Goal: Ask a question: Seek information or help from site administrators or community

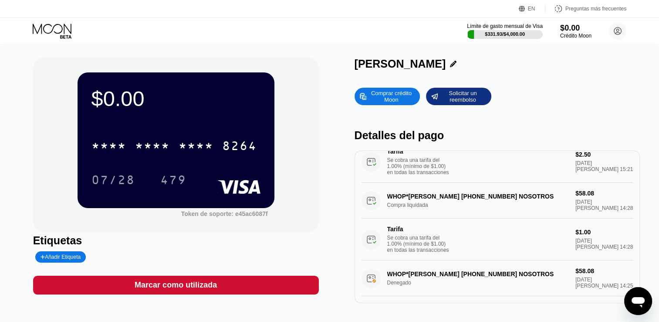
click at [443, 97] on div "Solicitar un reembolso" at bounding box center [463, 96] width 48 height 14
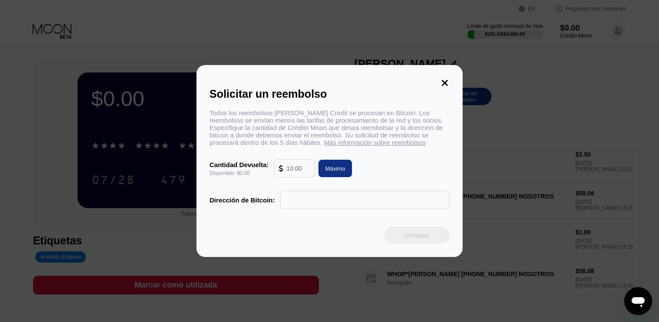
click at [445, 88] on div "Solicitar un reembolso" at bounding box center [330, 94] width 240 height 13
click at [454, 78] on div "Solicitar un reembolso Todos los reembolsos [PERSON_NAME] Credit se procesan en…" at bounding box center [330, 161] width 266 height 192
click at [451, 83] on div "Solicitar un reembolso Todos los reembolsos [PERSON_NAME] Credit se procesan en…" at bounding box center [330, 161] width 266 height 192
click at [444, 80] on icon at bounding box center [445, 83] width 6 height 6
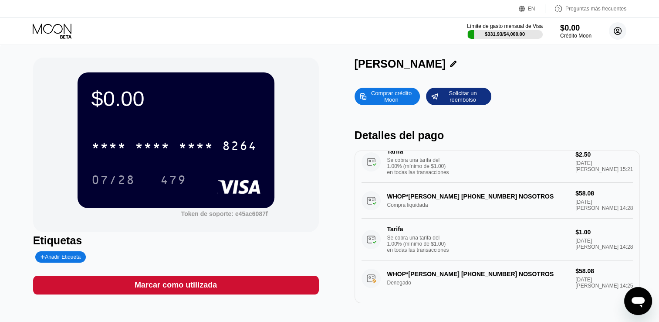
click at [611, 34] on circle at bounding box center [617, 30] width 17 height 17
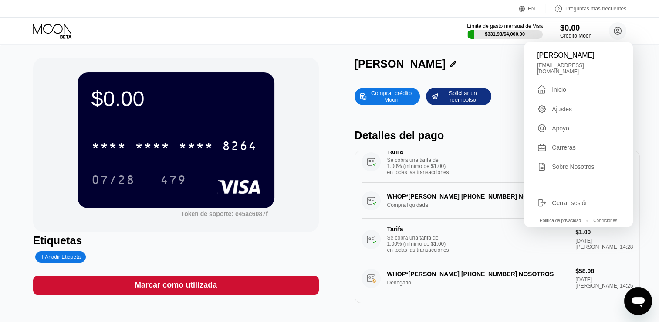
click at [504, 82] on div "[PERSON_NAME] crédito Moon Solicitar un reembolso Detalles del pago TradingView…" at bounding box center [498, 180] width 286 height 245
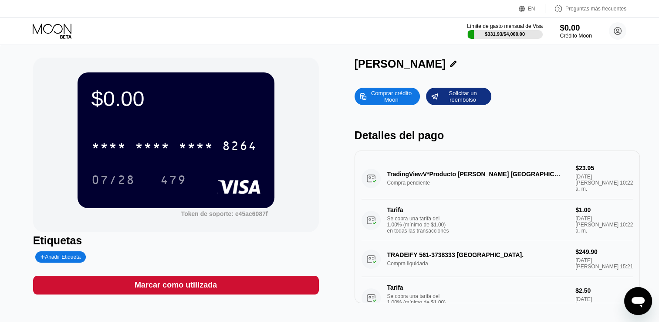
click at [582, 36] on div "Crédito Moon" at bounding box center [576, 36] width 32 height 6
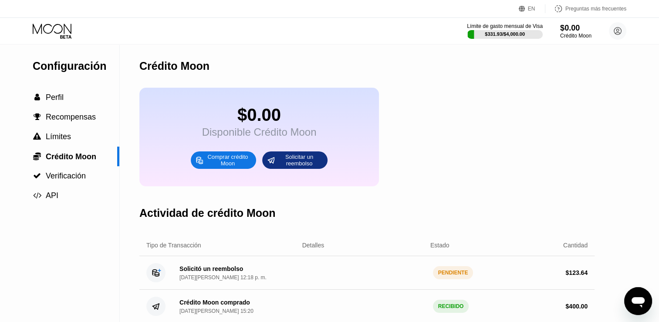
scroll to position [44, 0]
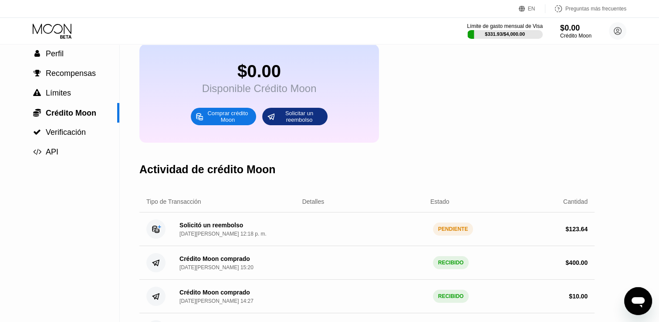
click at [455, 235] on div "PENDIENTE" at bounding box center [453, 228] width 41 height 13
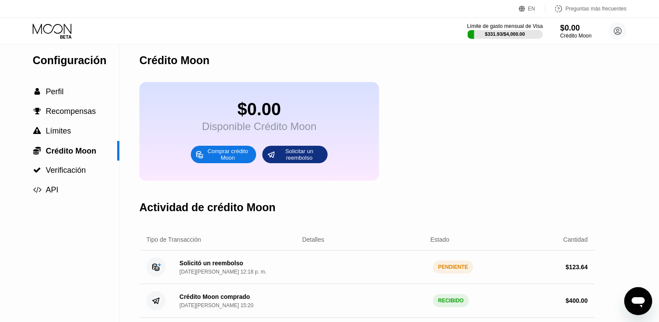
scroll to position [0, 0]
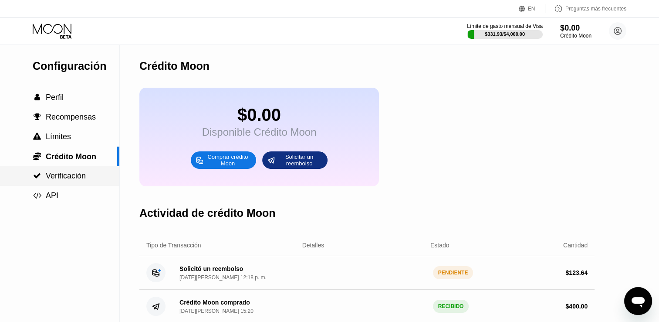
click at [52, 179] on span "Verificación" at bounding box center [66, 175] width 40 height 9
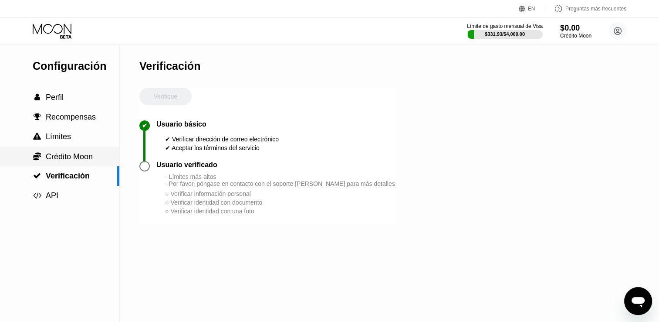
click at [71, 161] on span "Crédito Moon" at bounding box center [69, 156] width 47 height 9
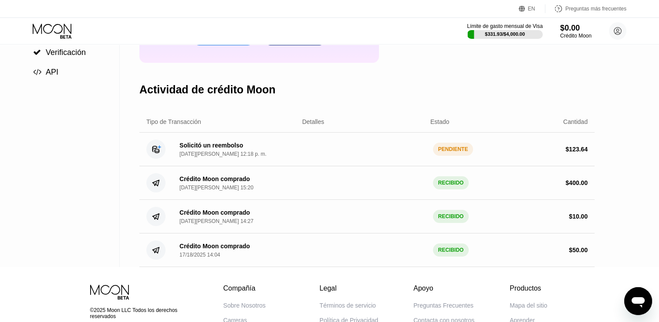
scroll to position [131, 0]
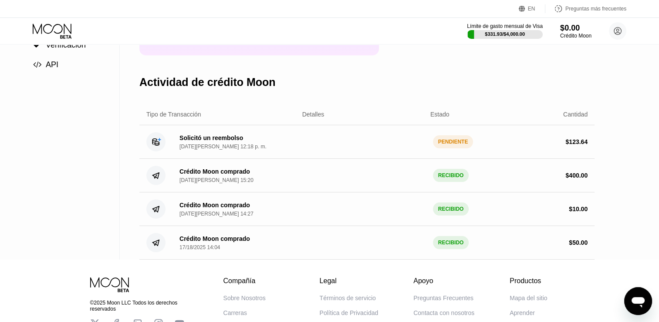
click at [645, 299] on icon "Abrir ventana de mensajería" at bounding box center [639, 301] width 16 height 16
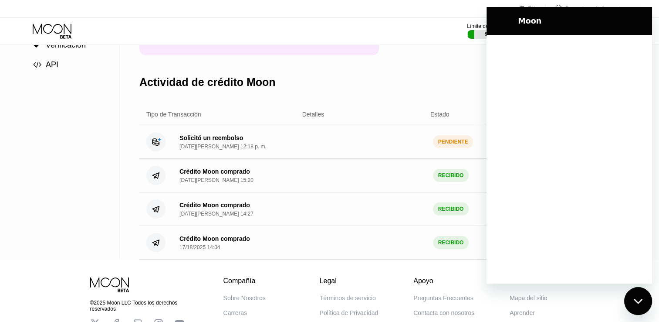
scroll to position [0, 0]
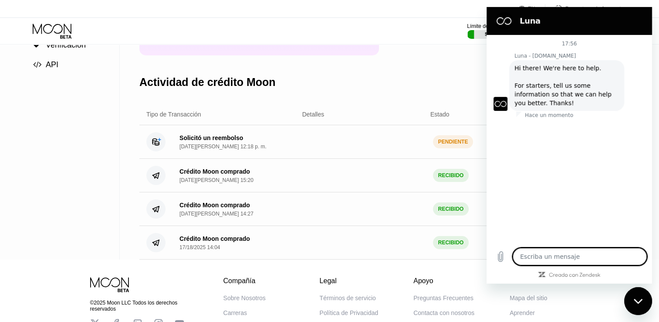
click at [569, 263] on textarea at bounding box center [580, 256] width 134 height 17
type textarea "x"
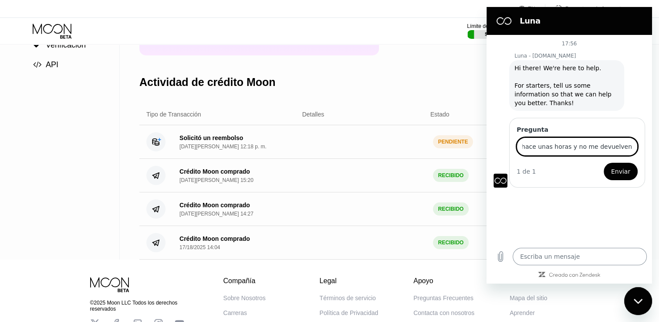
scroll to position [0, 86]
type input "[PERSON_NAME] un retiro hace unas horas y no me devuelven mi dinero todavía"
click at [604, 163] on button "Enviar" at bounding box center [621, 171] width 34 height 17
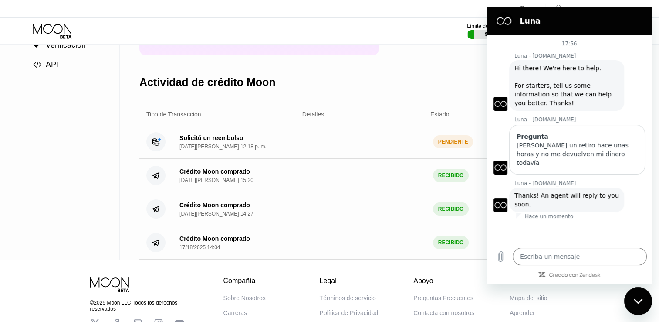
drag, startPoint x: 533, startPoint y: 195, endPoint x: 513, endPoint y: 189, distance: 20.0
click at [513, 189] on div "Moon - [DOMAIN_NAME] dice: Thanks! An agent will reply to you soon." at bounding box center [566, 199] width 115 height 24
copy span "Thanks! An agent will reply to you soon."
click at [577, 221] on div at bounding box center [570, 221] width 166 height 0
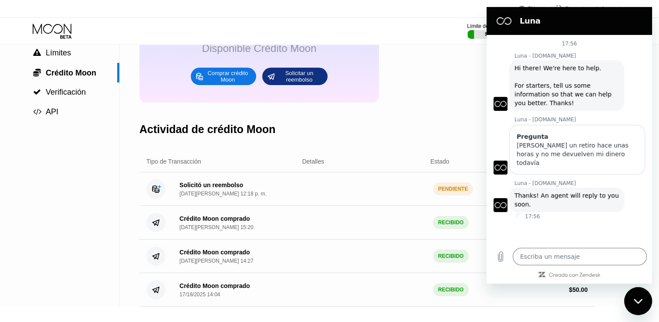
scroll to position [80, 0]
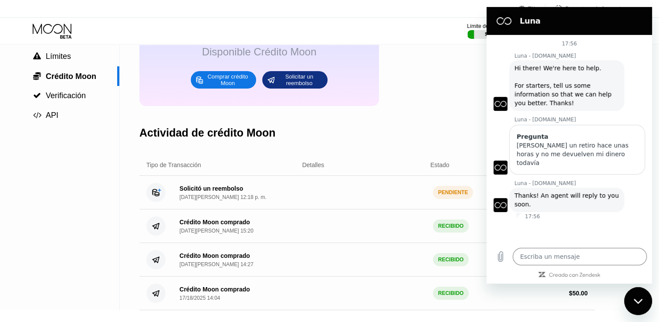
drag, startPoint x: 411, startPoint y: 194, endPoint x: 422, endPoint y: 199, distance: 11.5
click at [411, 195] on div "Solicitó un reembolso [DATE][PERSON_NAME] 12:18 p. m. PENDIENTE $ 123.64" at bounding box center [366, 193] width 455 height 34
click at [504, 234] on div "17:56 [PERSON_NAME] - [DOMAIN_NAME] Moon - [DOMAIN_NAME] dice: Hi there! We're …" at bounding box center [570, 138] width 166 height 207
drag, startPoint x: 645, startPoint y: 304, endPoint x: 1223, endPoint y: 568, distance: 635.2
click at [645, 304] on div "Cerrar ventana de mensajería" at bounding box center [638, 301] width 26 height 26
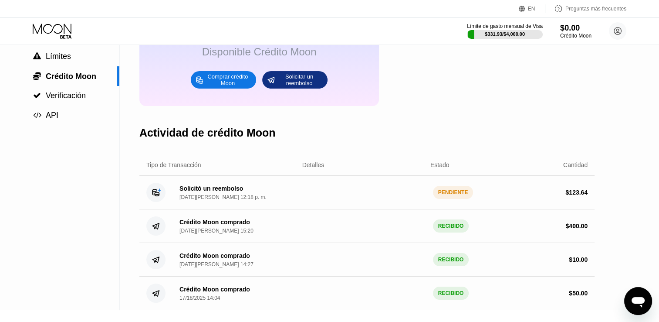
click at [590, 209] on div "Solicitó un reembolso [DATE][PERSON_NAME] 12:18 p. m. PENDIENTE $ 123.64" at bounding box center [366, 193] width 455 height 34
click at [582, 196] on font "123.64" at bounding box center [578, 192] width 19 height 7
drag, startPoint x: 582, startPoint y: 204, endPoint x: 509, endPoint y: 205, distance: 73.7
click at [573, 196] on font "123.64" at bounding box center [578, 192] width 19 height 7
drag, startPoint x: 298, startPoint y: 205, endPoint x: 267, endPoint y: 205, distance: 30.9
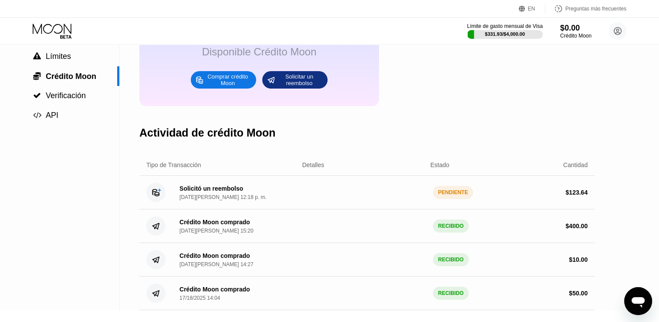
click at [272, 205] on div "Solicitó un reembolso [DATE][PERSON_NAME] 12:18 p. m. PENDIENTE $ 123.64" at bounding box center [366, 193] width 455 height 34
click at [179, 188] on div "Solicitó un reembolso [DATE][PERSON_NAME] 12:18 p. m. PENDIENTE $ 123.64" at bounding box center [366, 193] width 455 height 34
click at [178, 199] on div "Solicitó un reembolso [DATE][PERSON_NAME] 12:18 p. m." at bounding box center [220, 192] width 94 height 15
click at [143, 197] on div "Solicitó un reembolso [DATE][PERSON_NAME] 12:18 p. m. PENDIENTE $ 123.64" at bounding box center [366, 193] width 455 height 34
click at [153, 200] on circle at bounding box center [155, 192] width 19 height 19
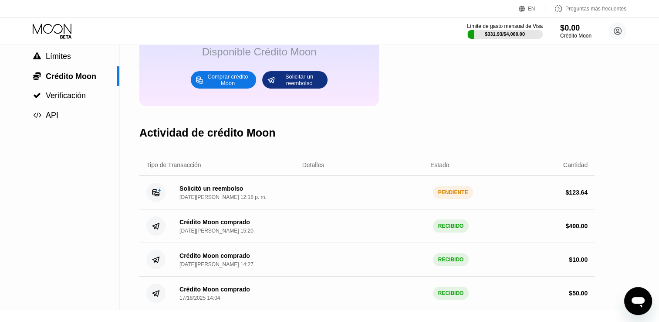
drag, startPoint x: 153, startPoint y: 200, endPoint x: 207, endPoint y: 204, distance: 54.3
click at [155, 200] on circle at bounding box center [155, 192] width 19 height 19
click at [211, 200] on div "[DATE][PERSON_NAME] 12:18 p. m." at bounding box center [223, 197] width 87 height 6
drag, startPoint x: 225, startPoint y: 204, endPoint x: 311, endPoint y: 213, distance: 86.3
click at [228, 200] on div "[DATE][PERSON_NAME] 12:18 p. m." at bounding box center [223, 197] width 87 height 6
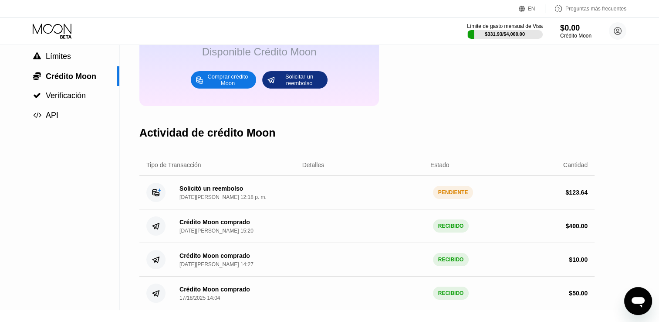
drag, startPoint x: 311, startPoint y: 213, endPoint x: 403, endPoint y: 221, distance: 92.3
click at [315, 209] on div "Solicitó un reembolso [DATE][PERSON_NAME] 12:18 p. m. PENDIENTE $ 123.64" at bounding box center [366, 193] width 455 height 34
drag, startPoint x: 460, startPoint y: 226, endPoint x: 415, endPoint y: 198, distance: 53.2
click at [395, 201] on div "Solicitó un reembolso [DATE][PERSON_NAME] 12:18 p. m. PENDIENTE $ 123.64" at bounding box center [366, 193] width 455 height 34
click at [422, 199] on div "Solicitó un reembolso [DATE][PERSON_NAME] 12:18 p. m. PENDIENTE $ 123.64" at bounding box center [366, 193] width 455 height 34
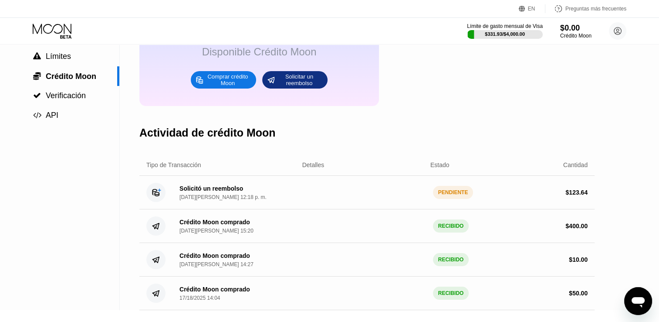
click at [387, 241] on div "Crédito Moon comprado [DATE][PERSON_NAME] 15:20 RECIBIDO $ 400.00" at bounding box center [366, 226] width 455 height 34
click at [476, 226] on div "Crédito Moon comprado [DATE][PERSON_NAME] 15:20 RECIBIDO $ 400.00" at bounding box center [366, 226] width 455 height 34
click at [487, 196] on div "$ 123.64" at bounding box center [526, 192] width 123 height 7
click at [461, 199] on div "PENDIENTE" at bounding box center [453, 192] width 41 height 13
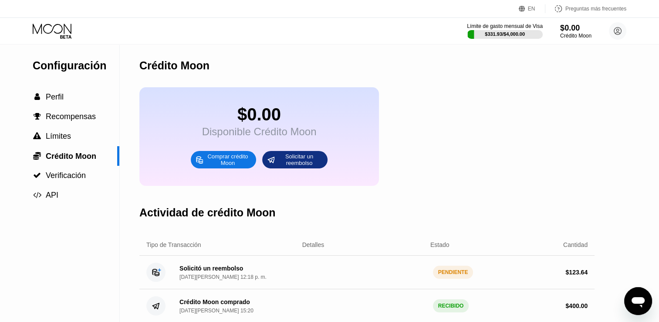
scroll to position [0, 0]
click at [75, 141] on div " Límites" at bounding box center [59, 136] width 119 height 9
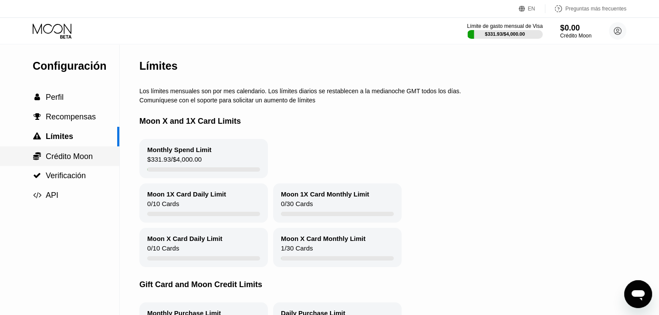
click at [75, 158] on span "Crédito Moon" at bounding box center [69, 156] width 47 height 9
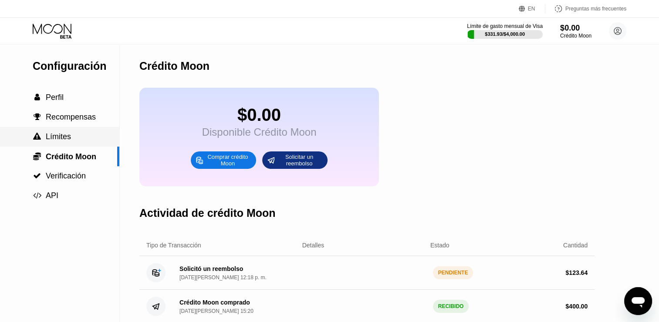
click at [75, 141] on div " Límites" at bounding box center [59, 136] width 119 height 9
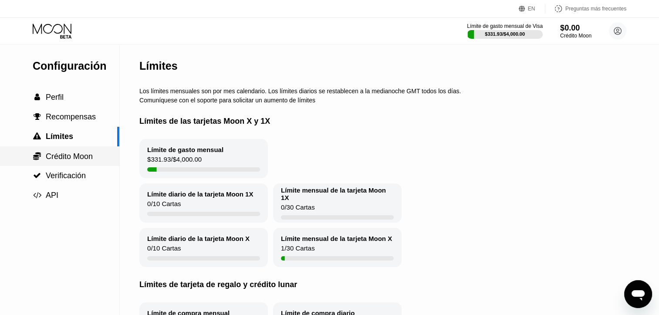
click at [77, 159] on span "Crédito Moon" at bounding box center [69, 156] width 47 height 9
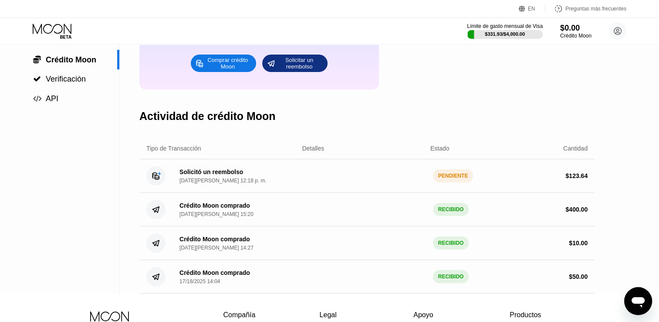
scroll to position [44, 0]
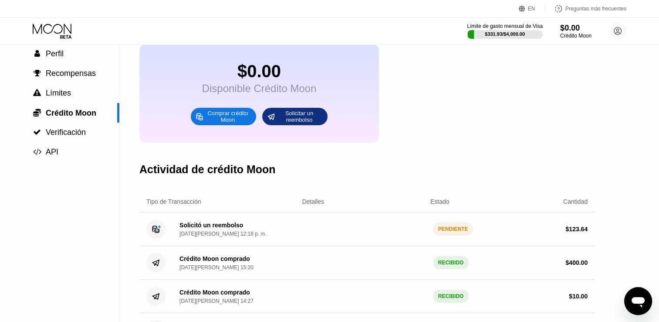
type textarea "x"
